Goal: Information Seeking & Learning: Learn about a topic

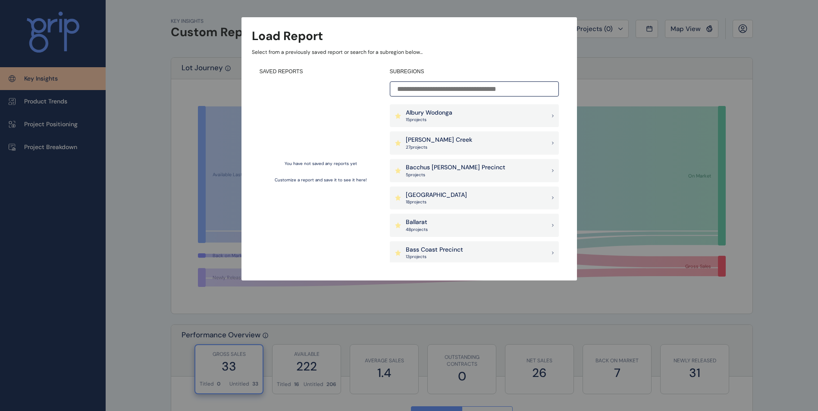
click at [474, 95] on input at bounding box center [474, 88] width 169 height 15
type input "*"
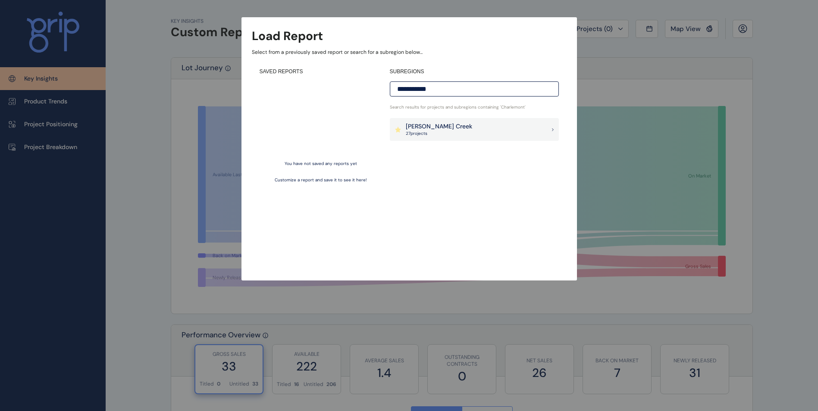
type input "**********"
click at [475, 127] on div "[PERSON_NAME] Creek 27 project s" at bounding box center [474, 129] width 169 height 23
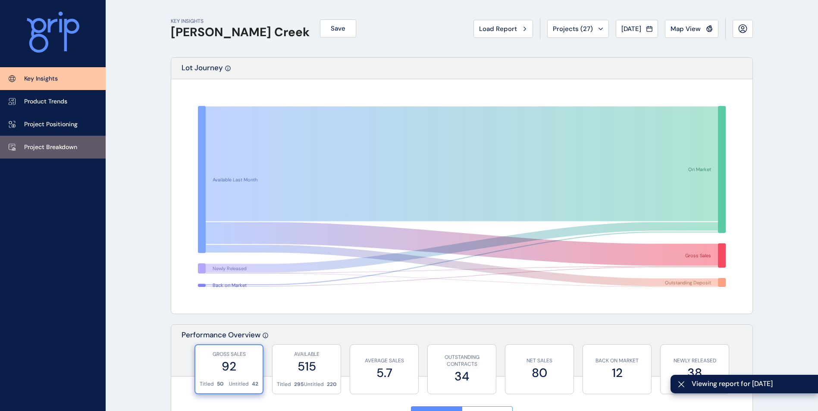
click at [37, 152] on link "Project Breakdown" at bounding box center [53, 147] width 106 height 23
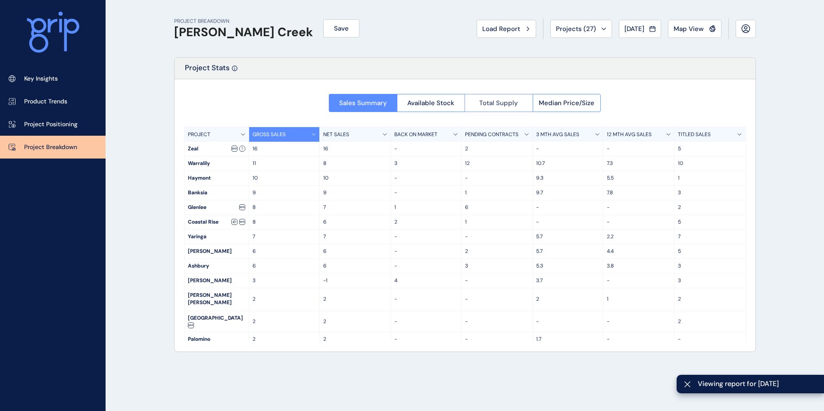
click at [513, 100] on span "Total Supply" at bounding box center [498, 103] width 39 height 9
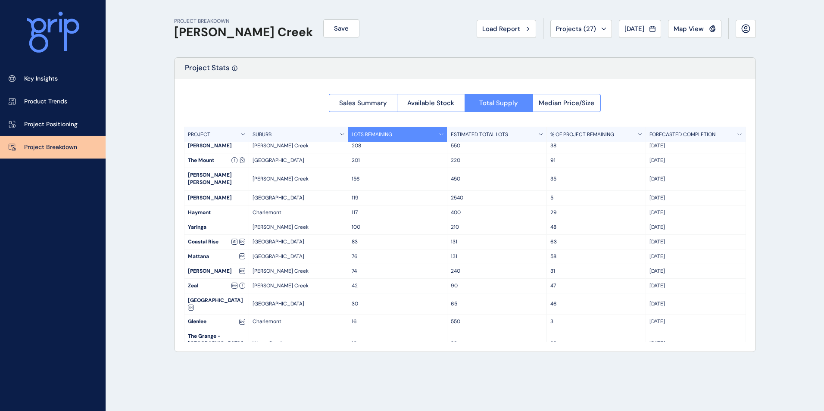
scroll to position [92, 0]
